Goal: Entertainment & Leisure: Browse casually

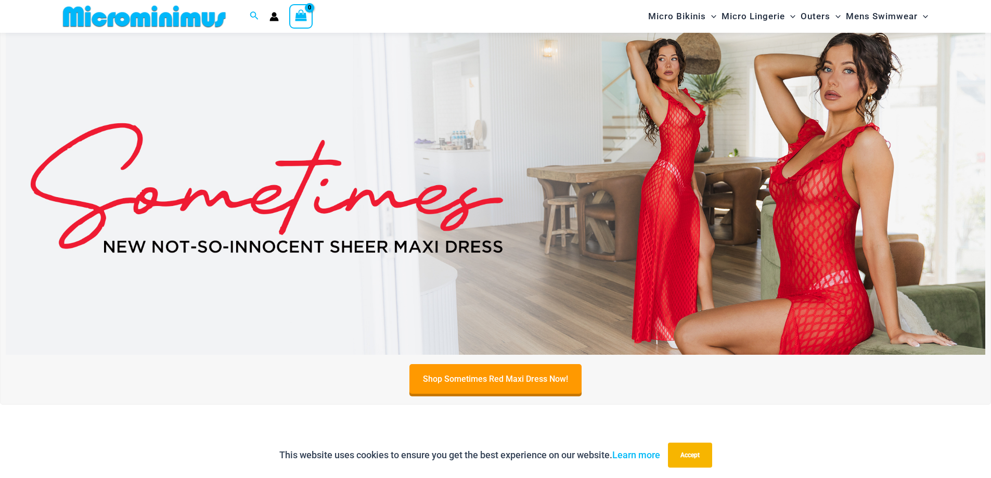
scroll to position [200, 0]
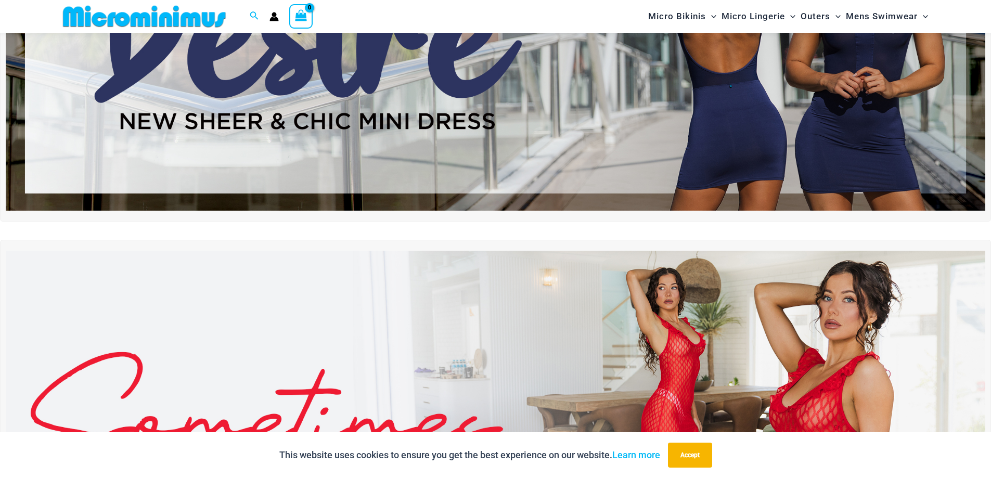
click at [517, 106] on img at bounding box center [495, 44] width 979 height 333
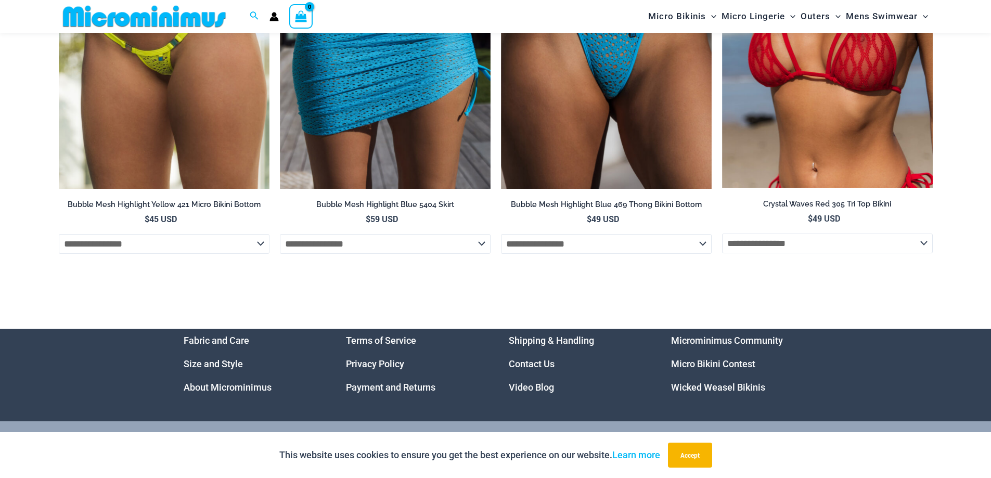
scroll to position [3555, 0]
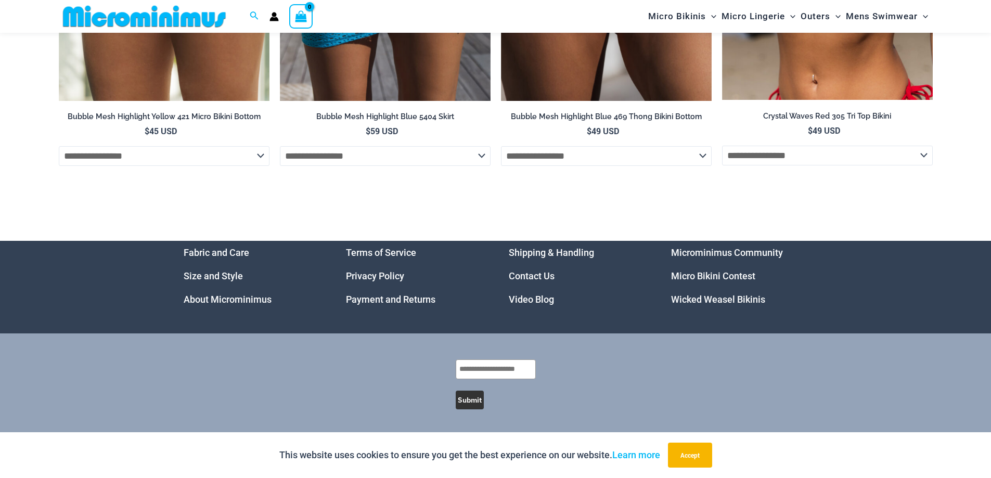
click at [513, 298] on link "Video Blog" at bounding box center [531, 299] width 45 height 11
